Goal: Transaction & Acquisition: Purchase product/service

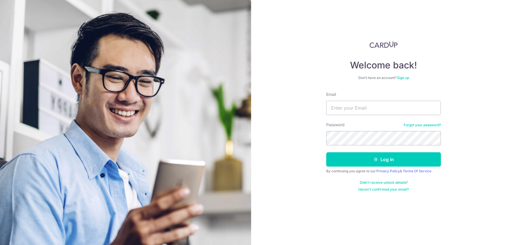
type input "ddesmondng@gmail.com"
click at [326, 153] on button "Log in" at bounding box center [383, 160] width 115 height 14
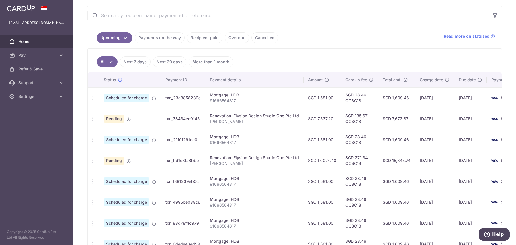
scroll to position [116, 0]
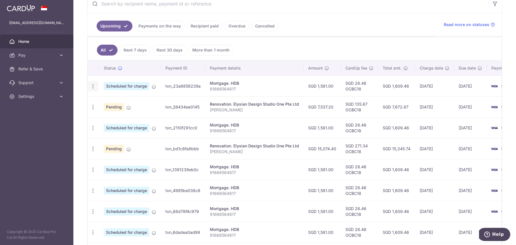
click at [94, 83] on icon "button" at bounding box center [93, 86] width 6 height 6
click at [114, 99] on span "Update payment" at bounding box center [123, 102] width 39 height 7
radio input "true"
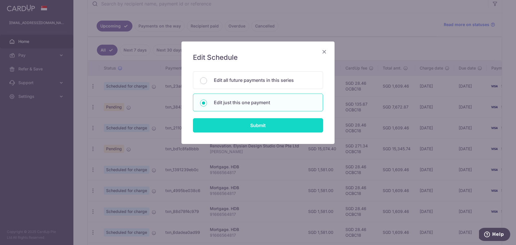
click at [216, 126] on input "Submit" at bounding box center [258, 125] width 130 height 14
radio input "true"
type input "1,581.00"
type input "18/09/2025"
type input "91666564817"
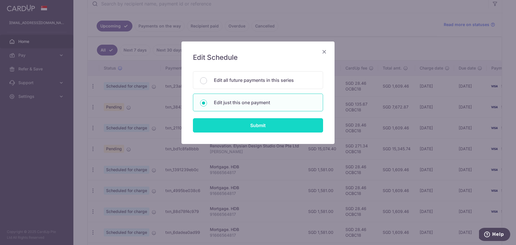
type input "OCBC18"
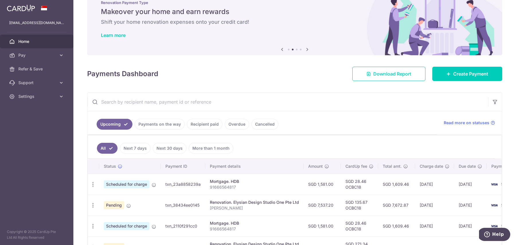
scroll to position [22, 0]
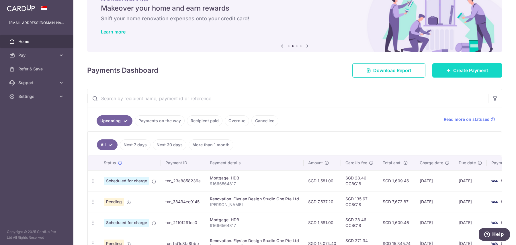
click at [475, 71] on span "Create Payment" at bounding box center [470, 70] width 35 height 7
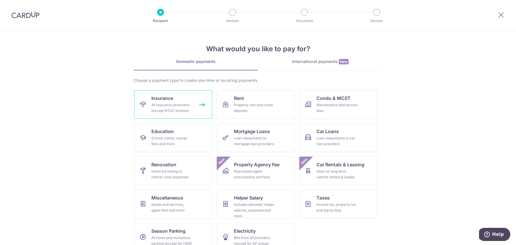
click at [182, 111] on div "All insurance premiums (except NTUC Income)" at bounding box center [171, 107] width 41 height 11
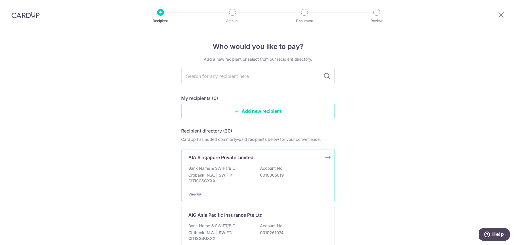
click at [221, 163] on div "AIA Singapore Private Limited Bank Name & SWIFT/BIC: Citibank, N.A. | SWIFT: CI…" at bounding box center [258, 175] width 154 height 53
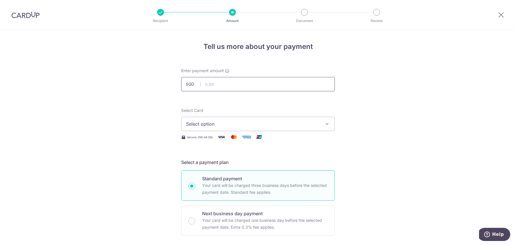
click at [251, 83] on input "text" at bounding box center [258, 84] width 154 height 14
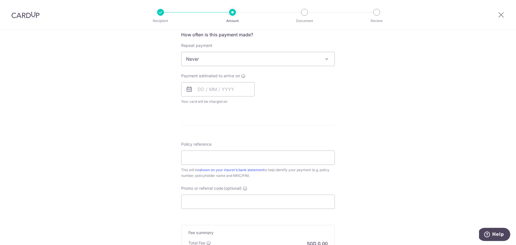
scroll to position [224, 0]
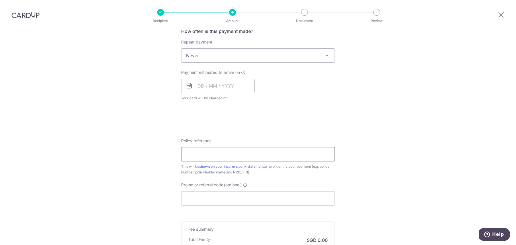
click at [209, 151] on input "Policy reference" at bounding box center [258, 154] width 154 height 14
paste input "E241583823"
type input "E241583823"
click at [210, 192] on input "Promo or referral code (optional)" at bounding box center [258, 199] width 154 height 14
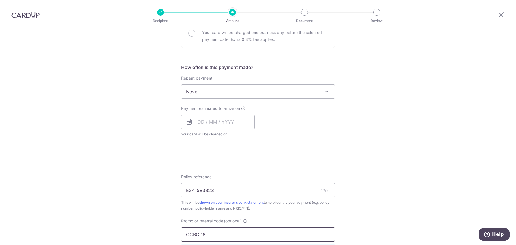
scroll to position [177, 0]
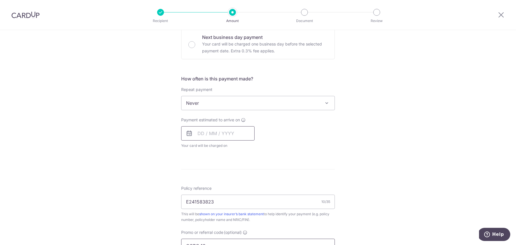
type input "OCBC 18"
click at [218, 133] on input "text" at bounding box center [217, 133] width 73 height 14
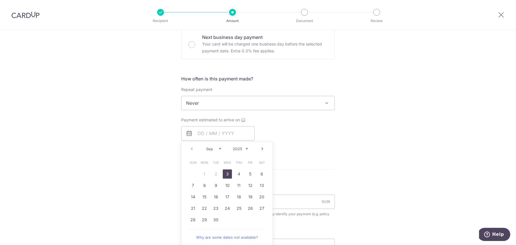
click at [176, 155] on div "Tell us more about your payment Enter payment amount SGD Select Card Select opt…" at bounding box center [258, 125] width 516 height 545
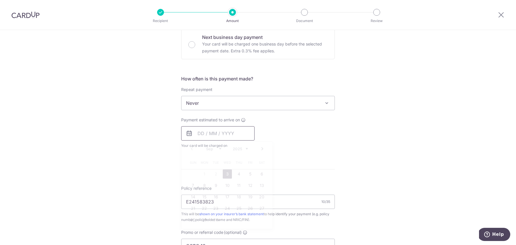
click at [216, 135] on input "text" at bounding box center [217, 133] width 73 height 14
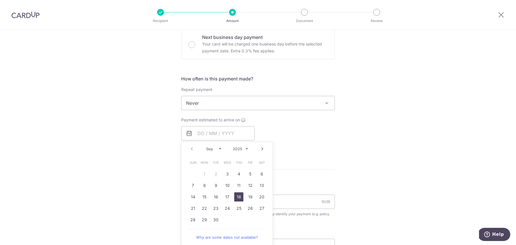
click at [237, 197] on link "18" at bounding box center [238, 197] width 9 height 9
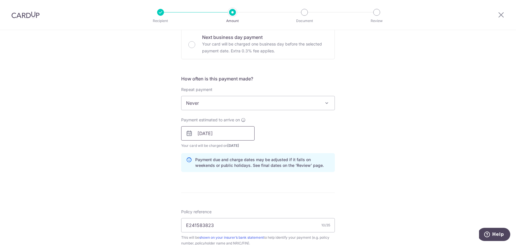
click at [226, 139] on input "[DATE]" at bounding box center [217, 133] width 73 height 14
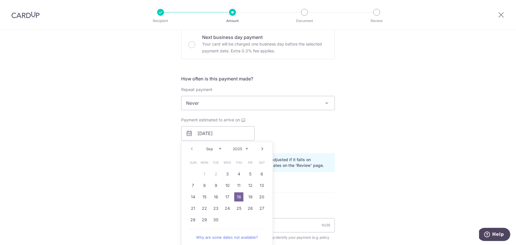
click at [240, 193] on link "18" at bounding box center [238, 197] width 9 height 9
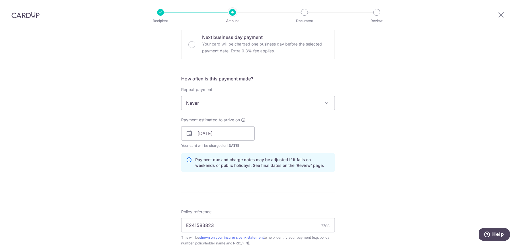
click at [290, 140] on div "Payment estimated to arrive on 18/09/2025 Prev Next Sep Oct Nov Dec 2025 2026 2…" at bounding box center [258, 133] width 161 height 32
click at [218, 135] on input "[DATE]" at bounding box center [217, 133] width 73 height 14
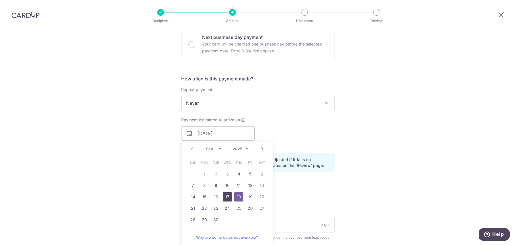
click at [230, 193] on link "17" at bounding box center [227, 197] width 9 height 9
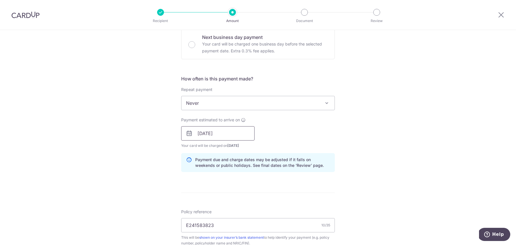
click at [248, 134] on input "17/09/2025" at bounding box center [217, 133] width 73 height 14
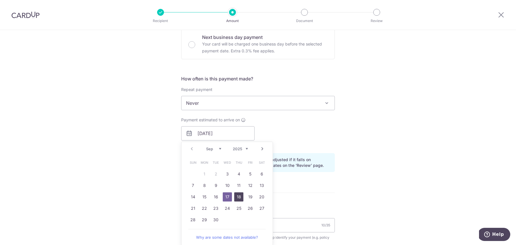
click at [238, 196] on link "18" at bounding box center [238, 197] width 9 height 9
type input "[DATE]"
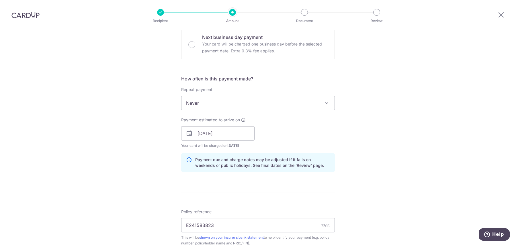
click at [292, 136] on div "Payment estimated to arrive on 18/09/2025 Prev Next Sep Oct Nov Dec 2025 2026 2…" at bounding box center [258, 133] width 161 height 32
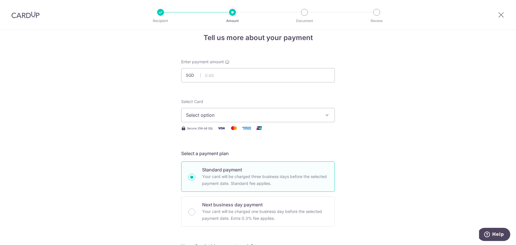
scroll to position [0, 0]
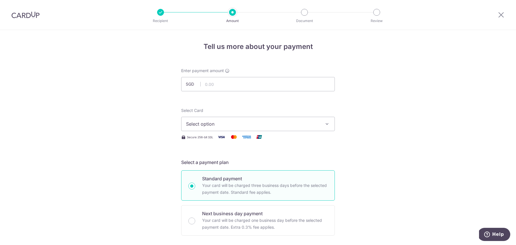
click at [272, 126] on span "Select option" at bounding box center [253, 124] width 134 height 7
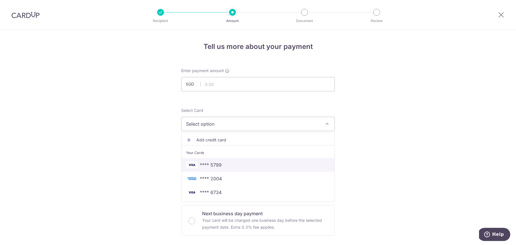
click at [245, 163] on span "**** 5799" at bounding box center [258, 165] width 144 height 7
click at [233, 83] on input "text" at bounding box center [258, 84] width 154 height 14
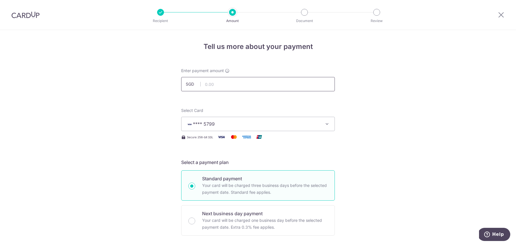
click at [238, 85] on input "text" at bounding box center [258, 84] width 154 height 14
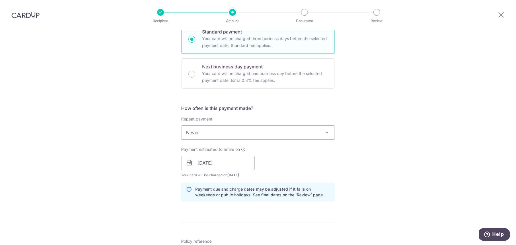
click at [327, 119] on div "Repeat payment Never Every week Every month Every quarter Every half a year Eve…" at bounding box center [258, 128] width 154 height 24
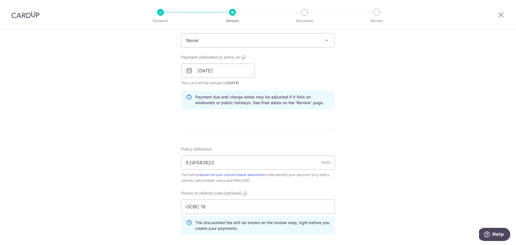
scroll to position [233, 0]
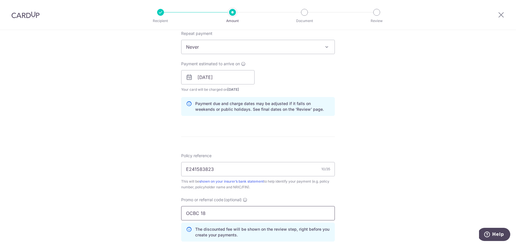
click at [202, 214] on input "OCBC 18" at bounding box center [258, 213] width 154 height 14
type input "OCBC18"
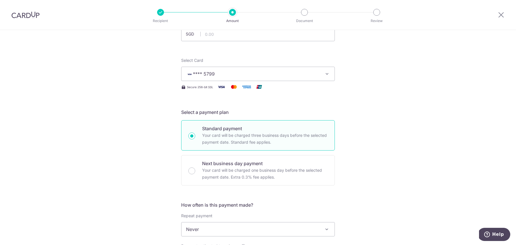
scroll to position [0, 0]
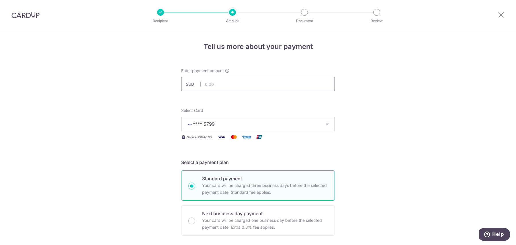
click at [234, 83] on input "text" at bounding box center [258, 84] width 154 height 14
paste input "889.40"
type input "889.40"
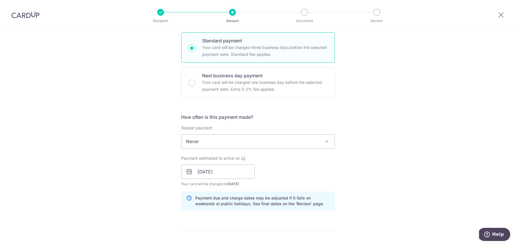
scroll to position [142, 0]
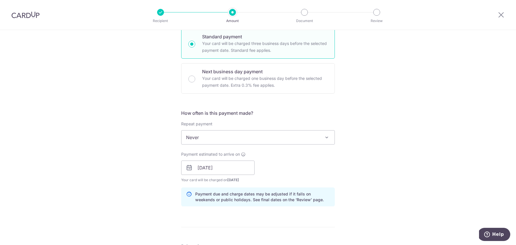
click at [212, 134] on span "Never" at bounding box center [258, 138] width 153 height 14
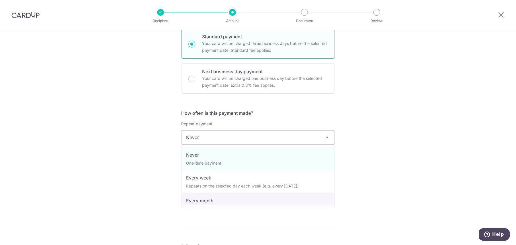
select select "3"
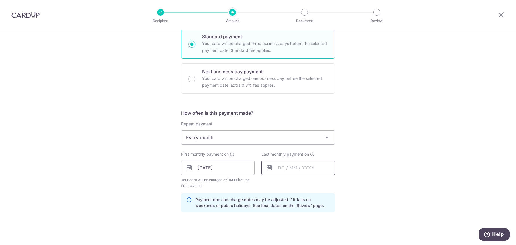
click at [292, 168] on input "text" at bounding box center [298, 168] width 73 height 14
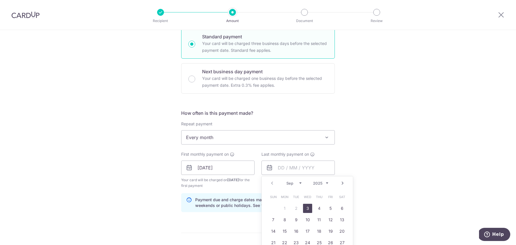
click at [342, 185] on link "Next" at bounding box center [342, 183] width 7 height 7
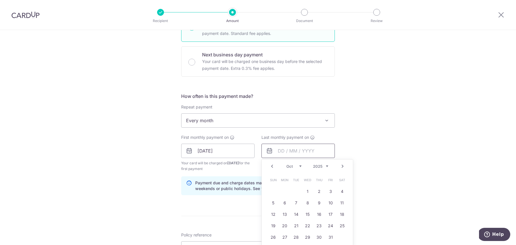
scroll to position [160, 0]
click at [303, 224] on link "22" at bounding box center [307, 225] width 9 height 9
type input "22/10/2025"
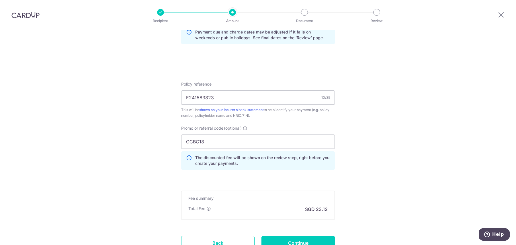
scroll to position [330, 0]
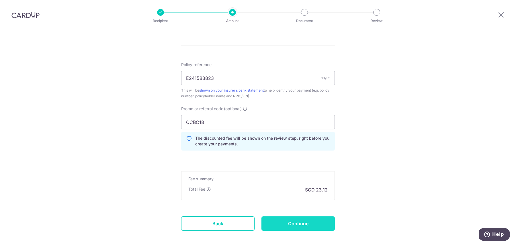
click at [275, 229] on input "Continue" at bounding box center [298, 224] width 73 height 14
type input "Create Schedule"
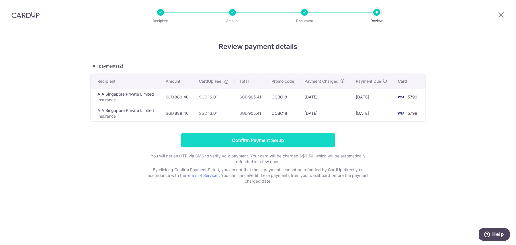
click at [239, 143] on input "Confirm Payment Setup" at bounding box center [258, 140] width 154 height 14
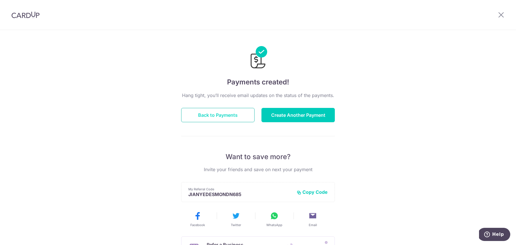
click at [241, 116] on button "Back to Payments" at bounding box center [217, 115] width 73 height 14
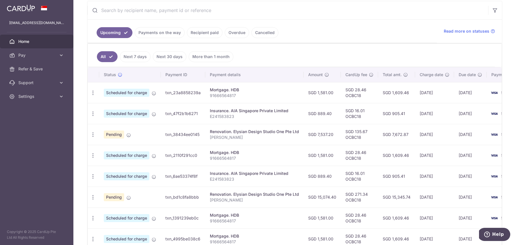
scroll to position [111, 0]
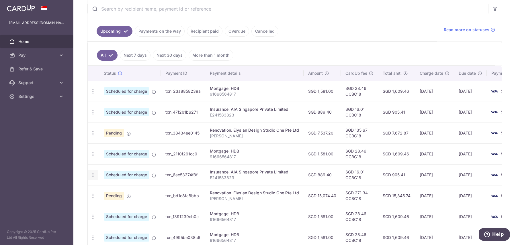
click at [92, 172] on icon "button" at bounding box center [93, 175] width 6 height 6
click at [110, 188] on span "Update payment" at bounding box center [123, 191] width 39 height 7
radio input "true"
type input "889.40"
type input "[DATE]"
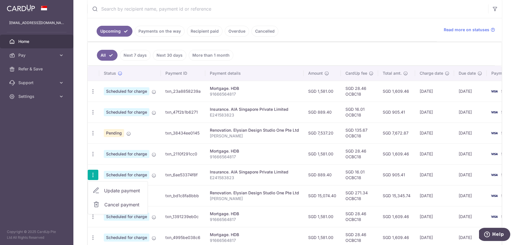
type input "E241583823"
type input "OCBC18"
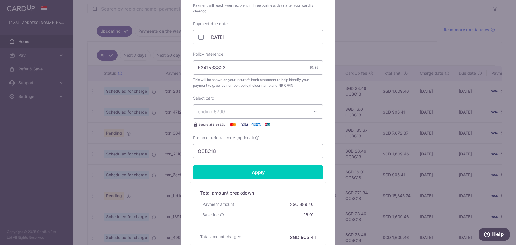
scroll to position [167, 0]
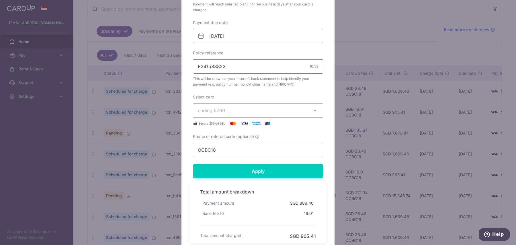
click at [242, 64] on input "E241583823" at bounding box center [258, 66] width 130 height 14
paste input "P563846507"
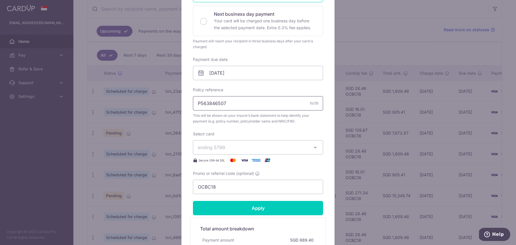
scroll to position [104, 0]
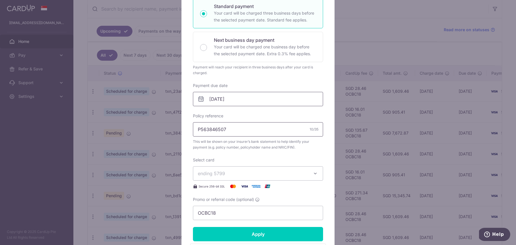
type input "P563846507"
click at [239, 96] on input "[DATE]" at bounding box center [258, 99] width 130 height 14
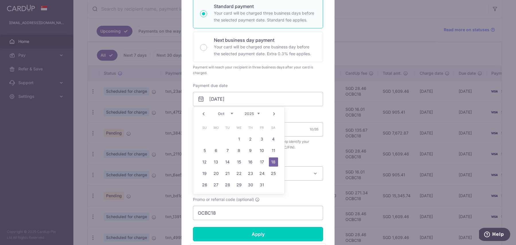
click at [206, 116] on link "Prev" at bounding box center [203, 114] width 7 height 7
click at [261, 163] on link "19" at bounding box center [261, 162] width 9 height 9
type input "[DATE]"
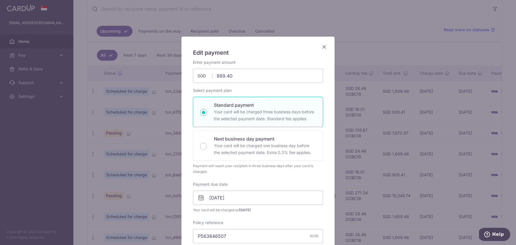
scroll to position [0, 0]
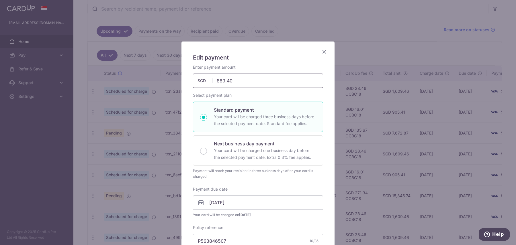
click at [248, 76] on input "889.40" at bounding box center [258, 81] width 130 height 14
paste input "572.5"
type input "572.50"
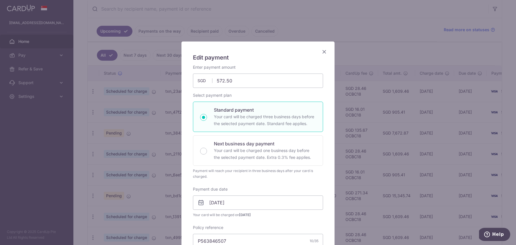
click at [256, 65] on div "Enter payment amount 572.50 572.50 SGD To change the payment amount, please can…" at bounding box center [258, 77] width 130 height 24
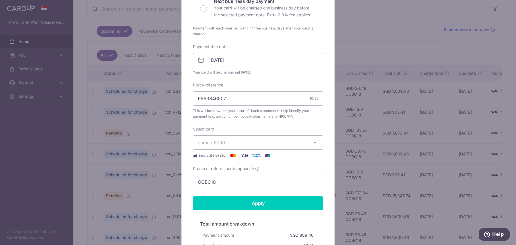
scroll to position [144, 0]
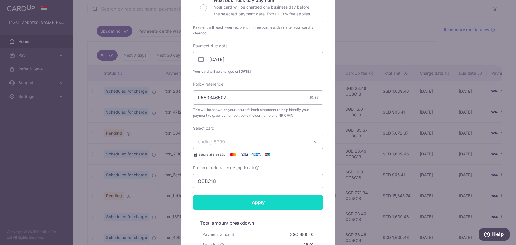
click at [227, 204] on input "Apply" at bounding box center [258, 203] width 130 height 14
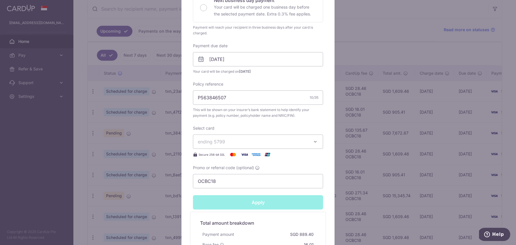
type input "Successfully Applied"
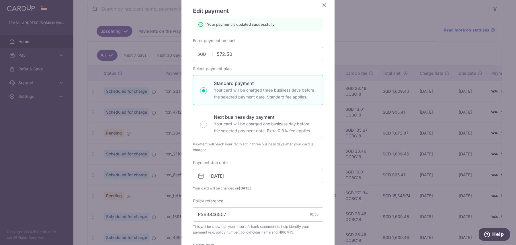
scroll to position [0, 0]
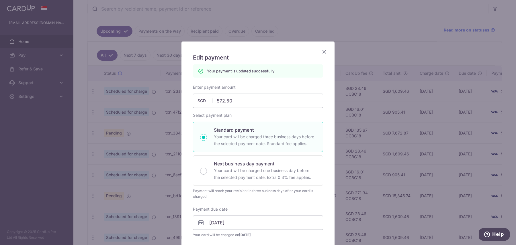
click at [325, 50] on icon "Close" at bounding box center [324, 51] width 7 height 7
